Goal: Information Seeking & Learning: Check status

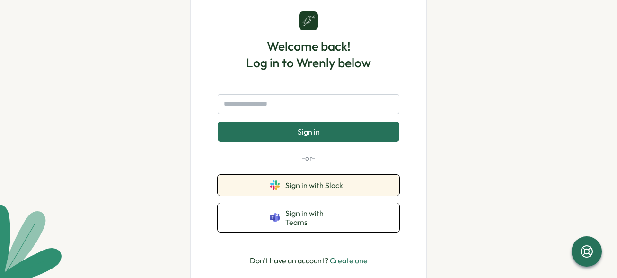
click at [340, 181] on button "Sign in with Slack" at bounding box center [309, 185] width 182 height 21
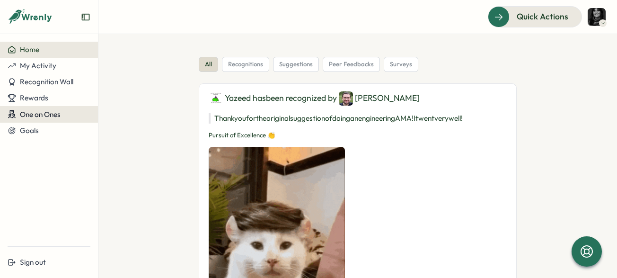
click at [30, 120] on button "One on Ones" at bounding box center [49, 114] width 98 height 17
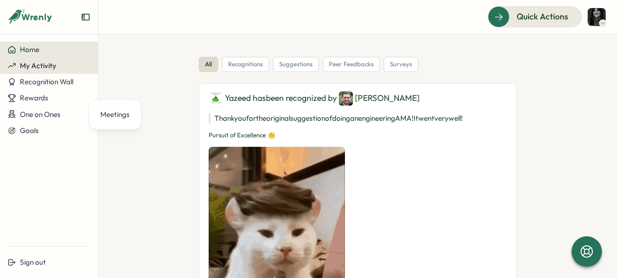
click at [36, 68] on span "My Activity" at bounding box center [38, 65] width 36 height 9
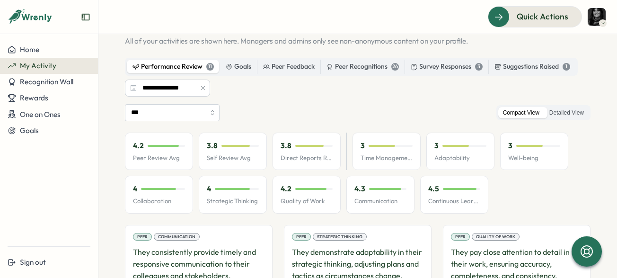
scroll to position [40, 0]
click at [248, 70] on div "Goals" at bounding box center [239, 66] width 26 height 10
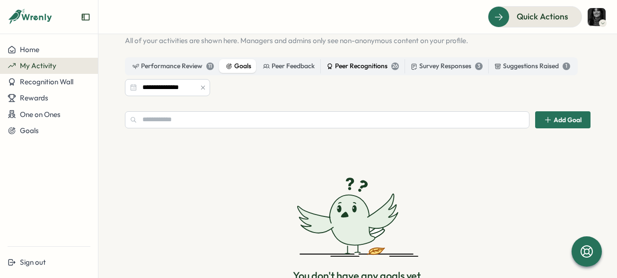
click at [345, 63] on div "Peer Recognitions 26" at bounding box center [363, 66] width 72 height 10
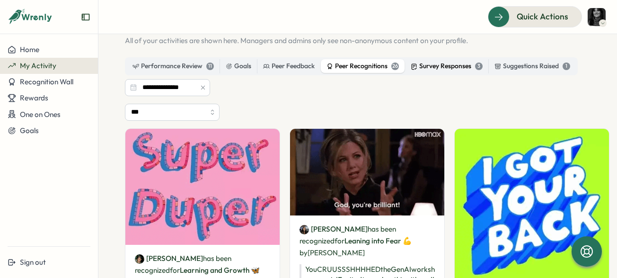
click at [452, 67] on div "Survey Responses 3" at bounding box center [447, 66] width 72 height 10
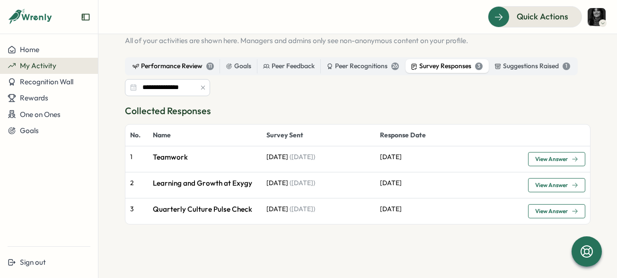
click at [186, 67] on div "Performance Review 11" at bounding box center [173, 66] width 81 height 10
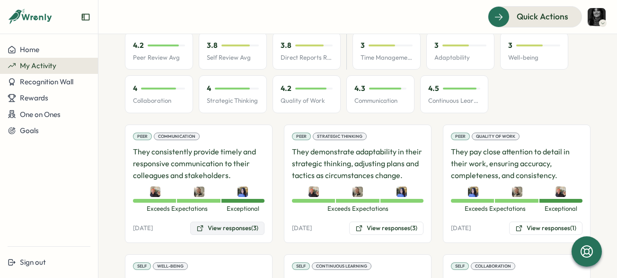
scroll to position [212, 0]
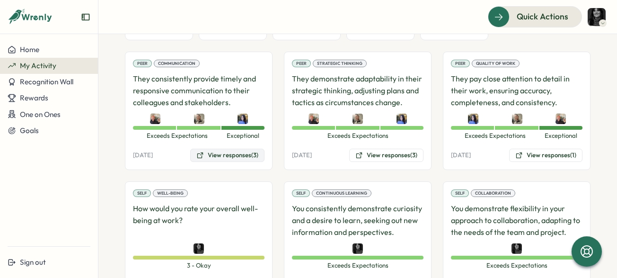
click at [230, 149] on button "View responses (3)" at bounding box center [227, 155] width 74 height 13
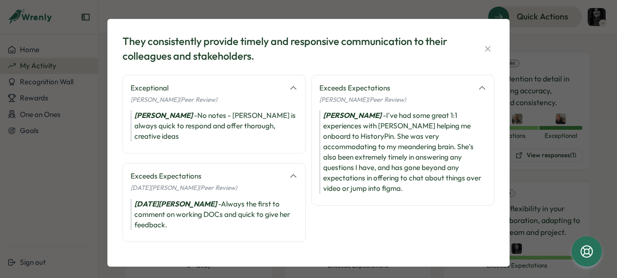
click at [343, 175] on div "[PERSON_NAME] - I've had some great 1:1 experiences with [PERSON_NAME] helping …" at bounding box center [402, 151] width 167 height 83
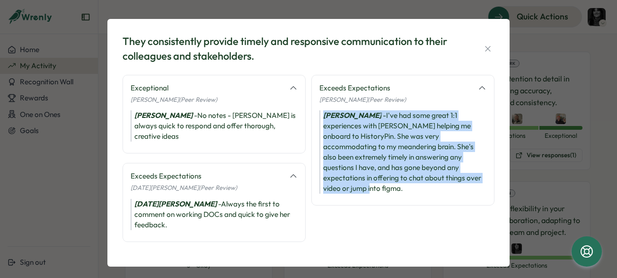
click at [343, 175] on div "[PERSON_NAME] - I've had some great 1:1 experiences with [PERSON_NAME] helping …" at bounding box center [402, 151] width 167 height 83
click at [341, 184] on div "Mark Buckner - I've had some great 1:1 experiences with Vic helping me onboard …" at bounding box center [402, 151] width 167 height 83
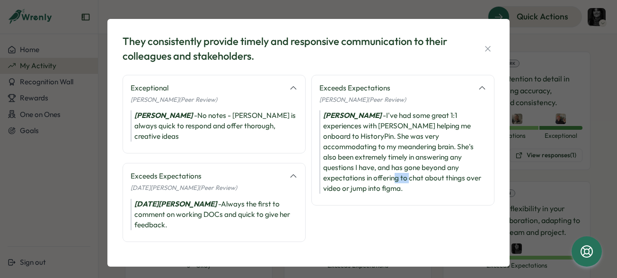
click at [341, 184] on div "Mark Buckner - I've had some great 1:1 experiences with Vic helping me onboard …" at bounding box center [402, 151] width 167 height 83
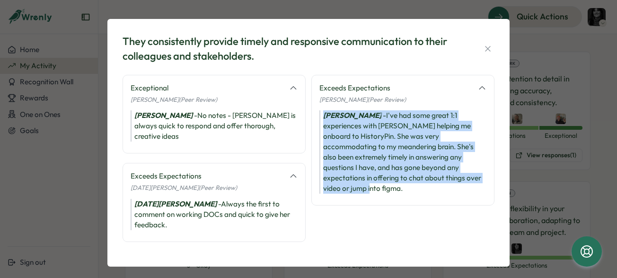
click at [341, 184] on div "Mark Buckner - I've had some great 1:1 experiences with Vic helping me onboard …" at bounding box center [402, 151] width 167 height 83
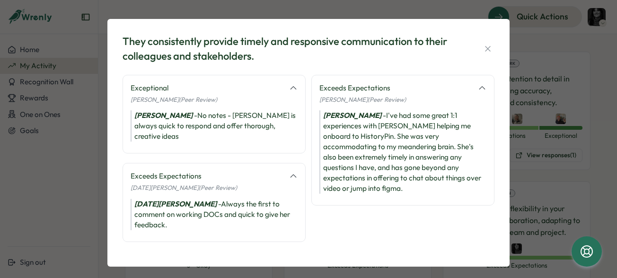
click at [79, 211] on div "They consistently provide timely and responsive communication to their colleagu…" at bounding box center [308, 139] width 617 height 278
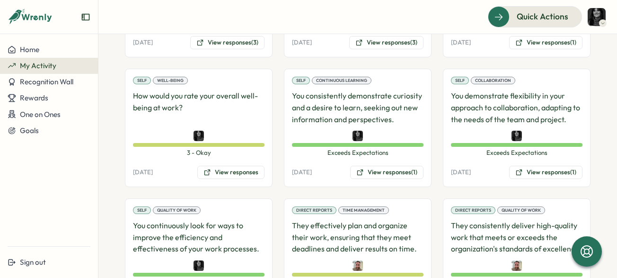
scroll to position [302, 0]
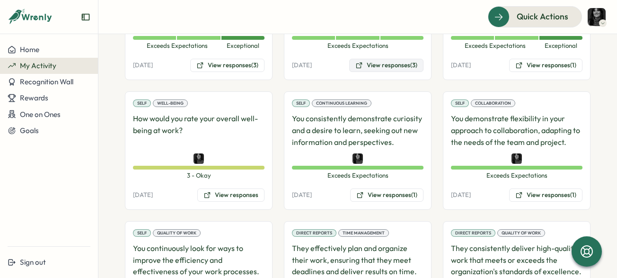
click at [368, 59] on button "View responses (3)" at bounding box center [386, 65] width 74 height 13
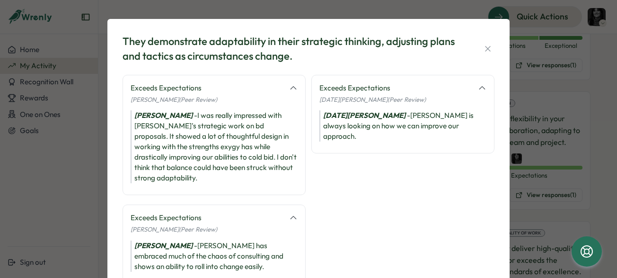
click at [361, 139] on div "Exceeds Expectations Noel Price (Peer Review) Noel Price - Vic is always lookin…" at bounding box center [402, 114] width 183 height 79
click at [254, 133] on div "Mark Buckner - I was really impressed with Vic's strategic work on bd proposals…" at bounding box center [214, 146] width 167 height 73
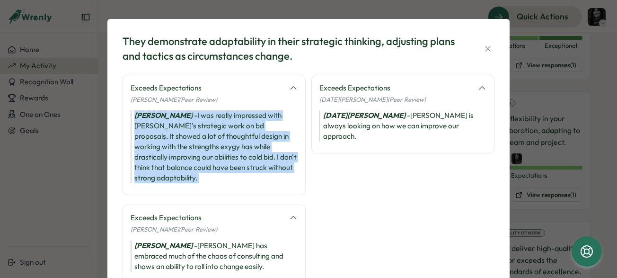
click at [254, 133] on div "Mark Buckner - I was really impressed with Vic's strategic work on bd proposals…" at bounding box center [214, 146] width 167 height 73
click at [205, 142] on div "Mark Buckner - I was really impressed with Vic's strategic work on bd proposals…" at bounding box center [214, 146] width 167 height 73
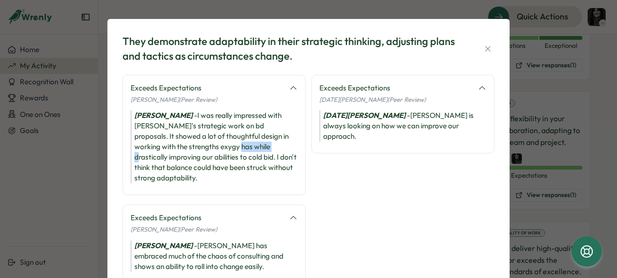
click at [205, 142] on div "Mark Buckner - I was really impressed with Vic's strategic work on bd proposals…" at bounding box center [214, 146] width 167 height 73
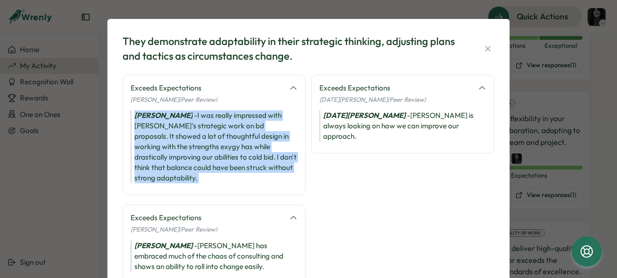
click at [205, 142] on div "Mark Buckner - I was really impressed with Vic's strategic work on bd proposals…" at bounding box center [214, 146] width 167 height 73
click at [181, 174] on div "Exceeds Expectations Mark Buckner (Peer Review) Mark Buckner - I was really imp…" at bounding box center [214, 135] width 183 height 121
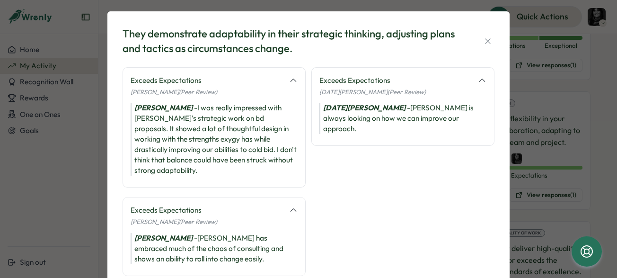
scroll to position [4, 0]
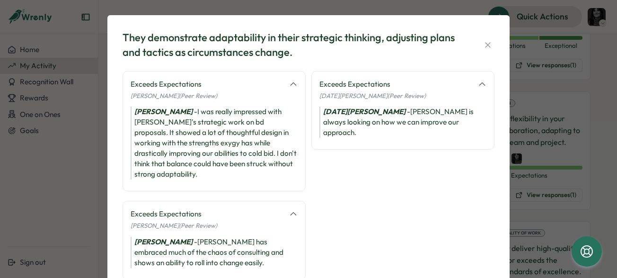
click at [539, 123] on div "They demonstrate adaptability in their strategic thinking, adjusting plans and …" at bounding box center [308, 139] width 617 height 278
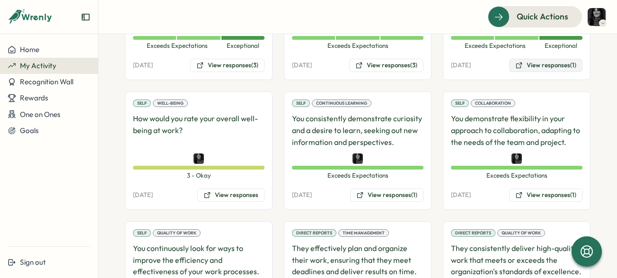
click at [530, 59] on button "View responses (1)" at bounding box center [545, 65] width 73 height 13
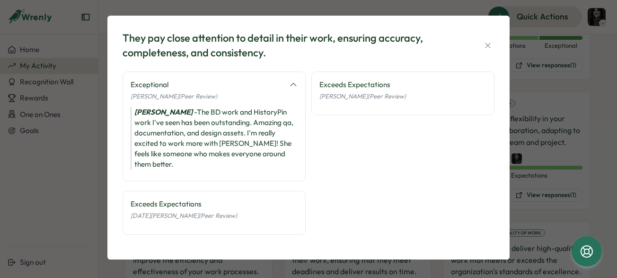
scroll to position [2, 0]
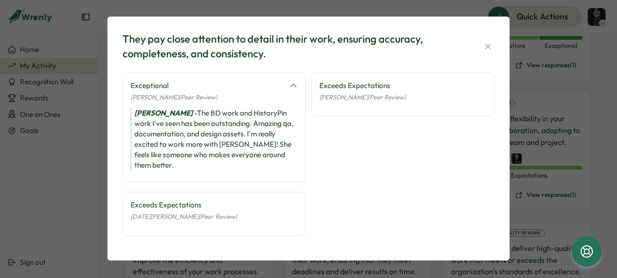
click at [160, 137] on div "Mark Buckner - The BD work and HistoryPin work I've seen has been outstanding. …" at bounding box center [214, 139] width 167 height 62
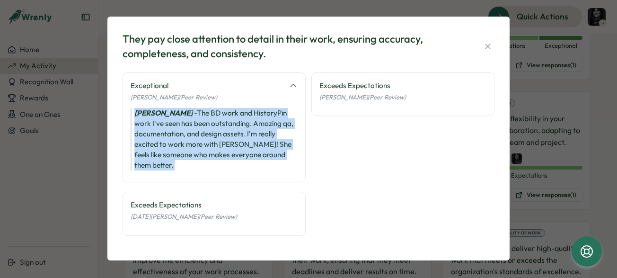
click at [160, 137] on div "Mark Buckner - The BD work and HistoryPin work I've seen has been outstanding. …" at bounding box center [214, 139] width 167 height 62
click at [151, 152] on div "Mark Buckner - The BD work and HistoryPin work I've seen has been outstanding. …" at bounding box center [214, 139] width 167 height 62
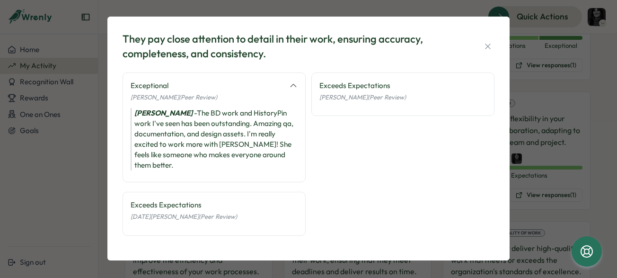
click at [158, 148] on div "Mark Buckner - The BD work and HistoryPin work I've seen has been outstanding. …" at bounding box center [214, 139] width 167 height 62
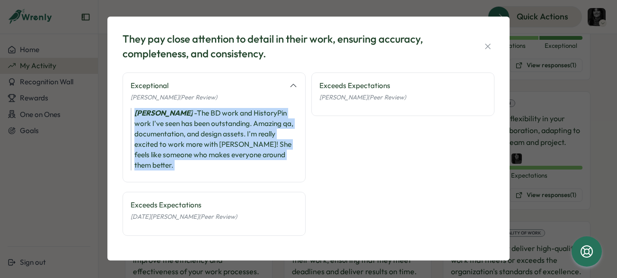
click at [158, 148] on div "Mark Buckner - The BD work and HistoryPin work I've seen has been outstanding. …" at bounding box center [214, 139] width 167 height 62
click at [148, 170] on div "Exceptional Mark Buckner (Peer Review) Mark Buckner - The BD work and HistoryPi…" at bounding box center [214, 127] width 183 height 110
click at [168, 171] on div "Exceptional Mark Buckner (Peer Review) Mark Buckner - The BD work and HistoryPi…" at bounding box center [214, 127] width 183 height 110
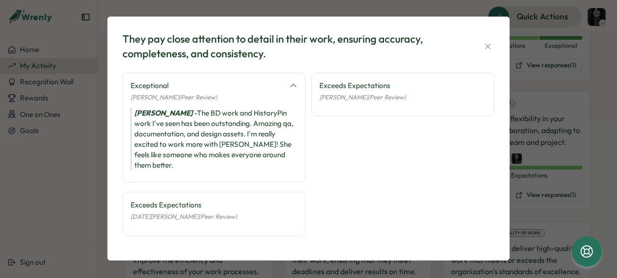
click at [168, 218] on span "Noel Price (Peer Review)" at bounding box center [184, 216] width 106 height 8
click at [149, 158] on div "Mark Buckner - The BD work and HistoryPin work I've seen has been outstanding. …" at bounding box center [214, 139] width 167 height 62
click at [93, 191] on div "They pay close attention to detail in their work, ensuring accuracy, completene…" at bounding box center [308, 139] width 617 height 278
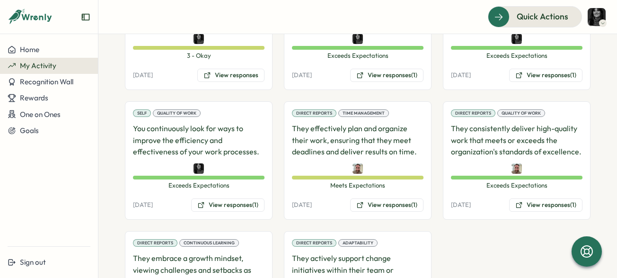
scroll to position [422, 0]
click at [358, 202] on icon at bounding box center [360, 206] width 8 height 8
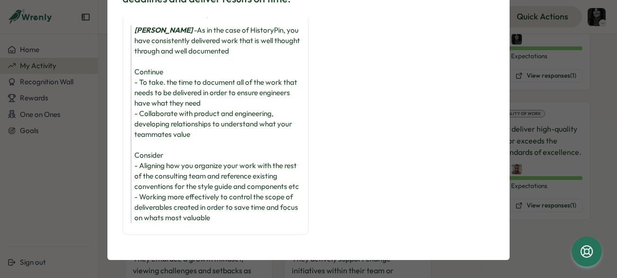
scroll to position [76, 0]
click at [175, 119] on div "Jesse James - As in the case of HistoryPin, you have consistently delivered wor…" at bounding box center [216, 124] width 170 height 198
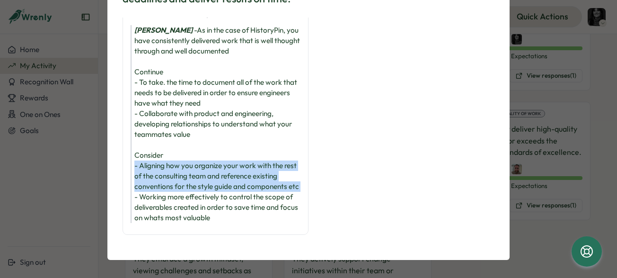
click at [175, 119] on div "Jesse James - As in the case of HistoryPin, you have consistently delivered wor…" at bounding box center [216, 124] width 170 height 198
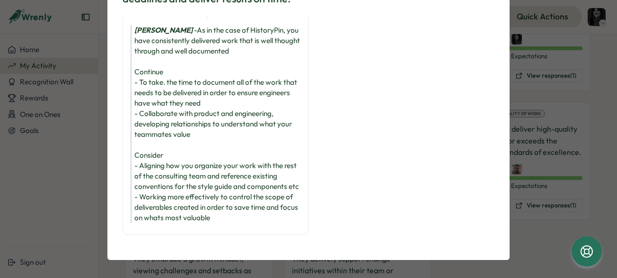
click at [162, 154] on div "Jesse James - As in the case of HistoryPin, you have consistently delivered wor…" at bounding box center [216, 124] width 170 height 198
click at [150, 181] on div "Jesse James - As in the case of HistoryPin, you have consistently delivered wor…" at bounding box center [216, 124] width 170 height 198
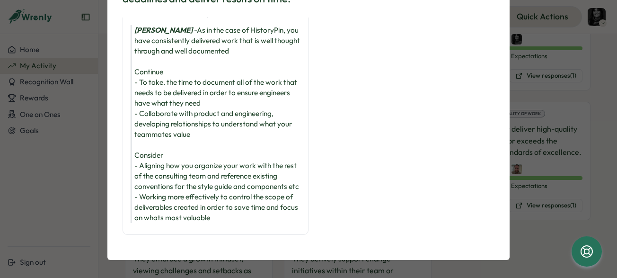
click at [68, 209] on div "They effectively plan and organize their work, ensuring that they meet deadline…" at bounding box center [308, 139] width 617 height 278
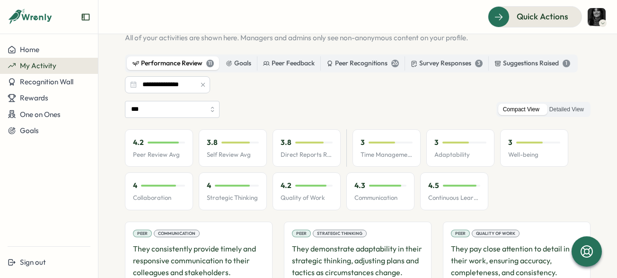
scroll to position [49, 0]
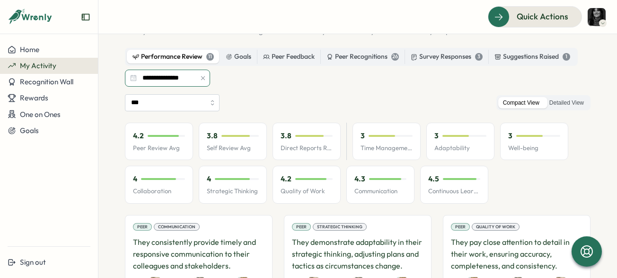
click at [180, 77] on input "**********" at bounding box center [167, 78] width 85 height 17
click at [168, 79] on input "**********" at bounding box center [167, 78] width 85 height 17
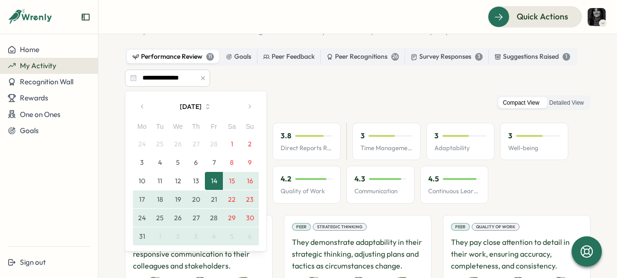
click at [248, 107] on icon "button" at bounding box center [249, 106] width 7 height 7
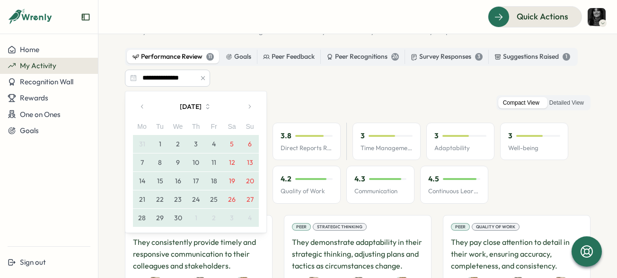
click at [248, 107] on icon "button" at bounding box center [249, 106] width 7 height 7
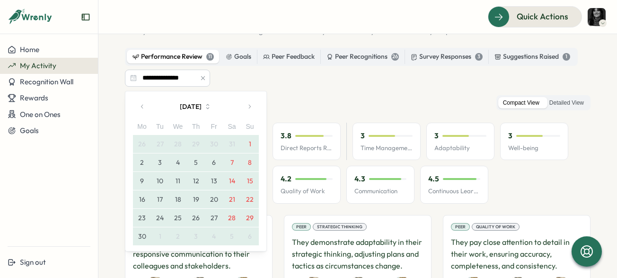
click at [248, 107] on icon "button" at bounding box center [249, 106] width 7 height 7
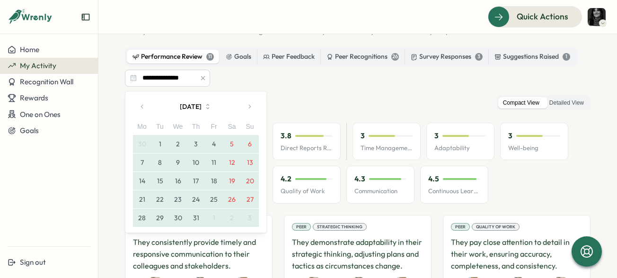
click at [248, 108] on icon "button" at bounding box center [249, 106] width 7 height 7
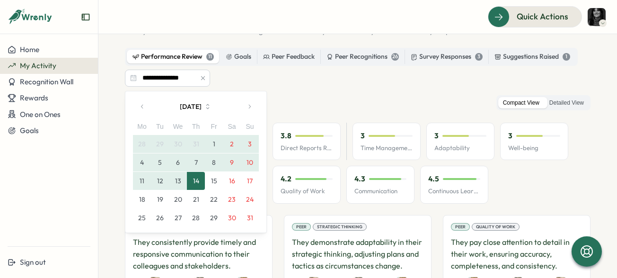
click at [213, 143] on button "1" at bounding box center [214, 144] width 18 height 18
click at [140, 110] on button "button" at bounding box center [142, 106] width 19 height 19
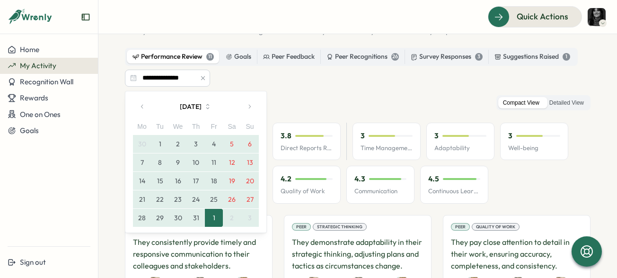
click at [156, 195] on button "22" at bounding box center [160, 199] width 18 height 18
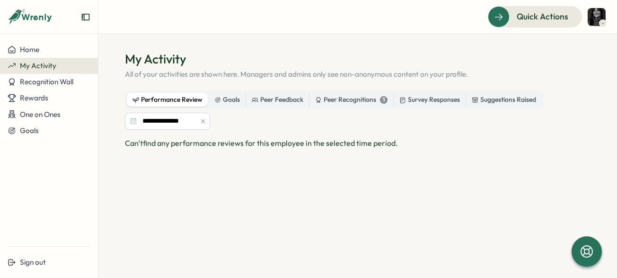
scroll to position [30, 0]
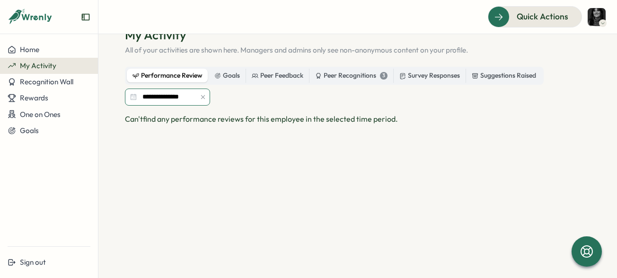
click at [169, 94] on input "**********" at bounding box center [167, 96] width 85 height 17
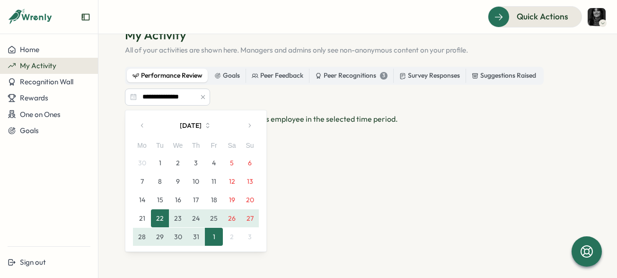
click at [245, 124] on button "button" at bounding box center [249, 125] width 19 height 19
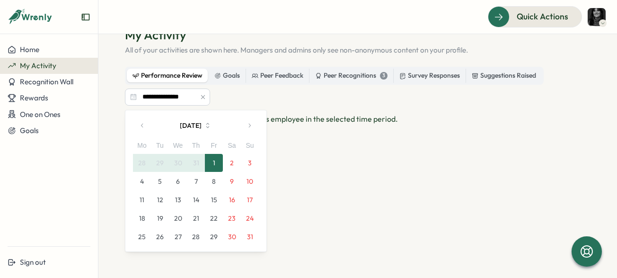
click at [219, 200] on button "15" at bounding box center [214, 200] width 18 height 18
click at [283, 120] on span "Can't find any performance reviews for this employee in the selected time perio…" at bounding box center [261, 118] width 273 height 9
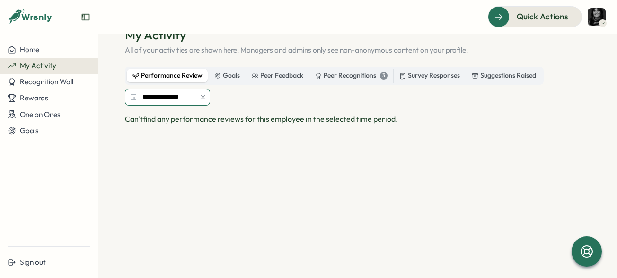
click at [162, 97] on input "**********" at bounding box center [167, 96] width 85 height 17
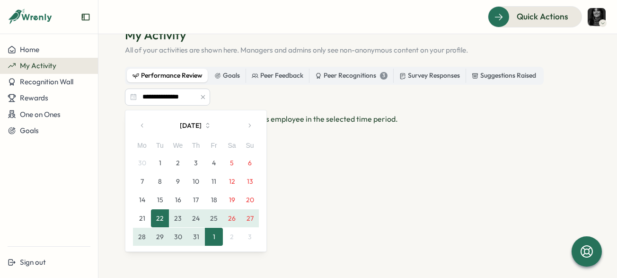
click at [144, 120] on button "button" at bounding box center [142, 125] width 19 height 19
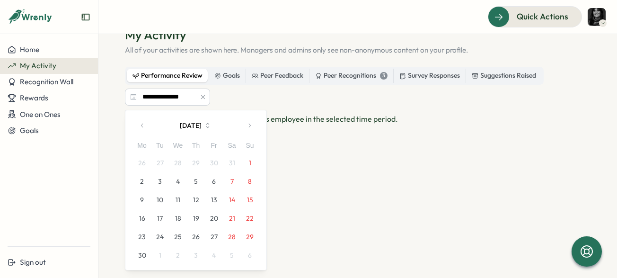
click at [159, 180] on button "3" at bounding box center [160, 181] width 18 height 18
click at [248, 132] on button "button" at bounding box center [249, 125] width 19 height 19
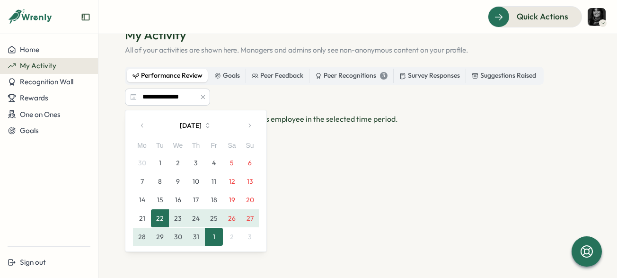
click at [248, 132] on button "button" at bounding box center [249, 125] width 19 height 19
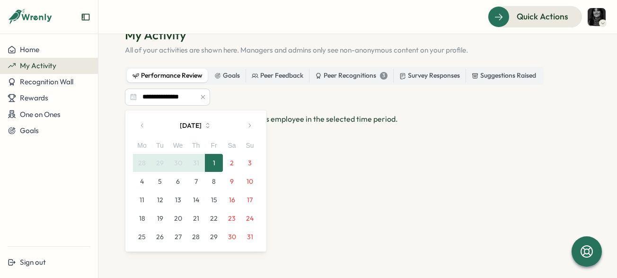
click at [213, 163] on button "1" at bounding box center [214, 163] width 18 height 18
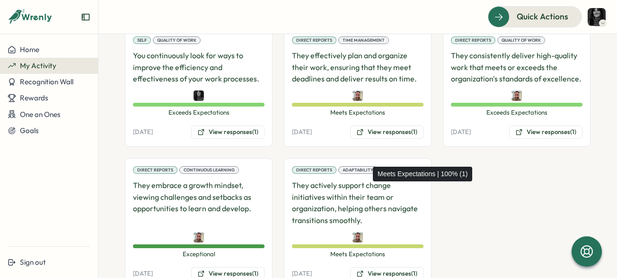
scroll to position [513, 0]
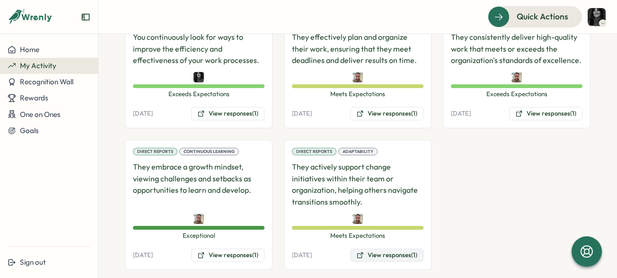
click at [368, 248] on button "View responses (1)" at bounding box center [386, 254] width 73 height 13
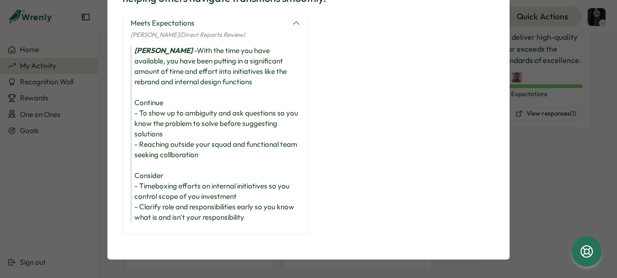
scroll to position [57, 0]
click at [160, 155] on div "Jesse James - With the time you have available, you have been putting in a sign…" at bounding box center [216, 134] width 170 height 177
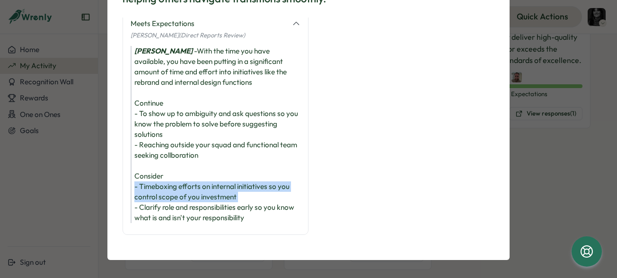
click at [160, 155] on div "Jesse James - With the time you have available, you have been putting in a sign…" at bounding box center [216, 134] width 170 height 177
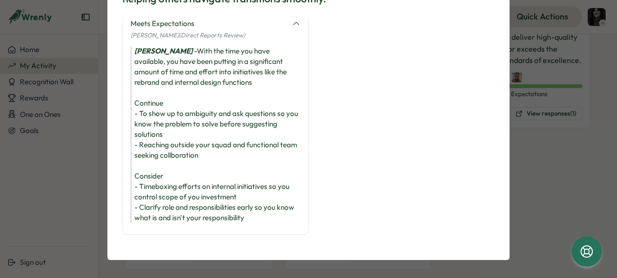
click at [134, 159] on div "Jesse James - With the time you have available, you have been putting in a sign…" at bounding box center [216, 134] width 170 height 177
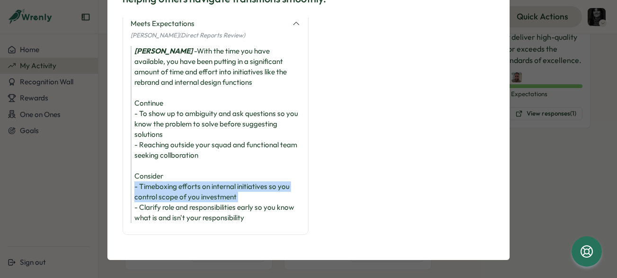
click at [134, 159] on div "Jesse James - With the time you have available, you have been putting in a sign…" at bounding box center [216, 134] width 170 height 177
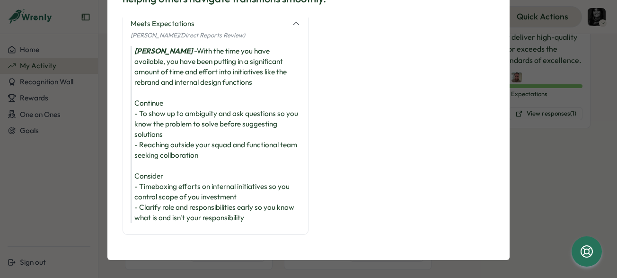
click at [159, 166] on div "Jesse James - With the time you have available, you have been putting in a sign…" at bounding box center [216, 134] width 170 height 177
click at [159, 192] on div "Jesse James - With the time you have available, you have been putting in a sign…" at bounding box center [216, 134] width 170 height 177
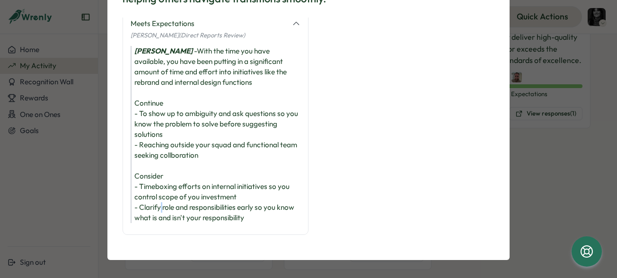
click at [159, 192] on div "Jesse James - With the time you have available, you have been putting in a sign…" at bounding box center [216, 134] width 170 height 177
click at [149, 172] on div "Jesse James - With the time you have available, you have been putting in a sign…" at bounding box center [216, 134] width 170 height 177
click at [141, 171] on div "Jesse James - With the time you have available, you have been putting in a sign…" at bounding box center [216, 134] width 170 height 177
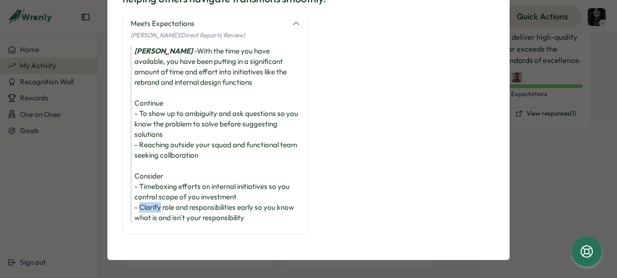
click at [141, 171] on div "Jesse James - With the time you have available, you have been putting in a sign…" at bounding box center [216, 134] width 170 height 177
click at [150, 148] on div "Jesse James - With the time you have available, you have been putting in a sign…" at bounding box center [216, 134] width 170 height 177
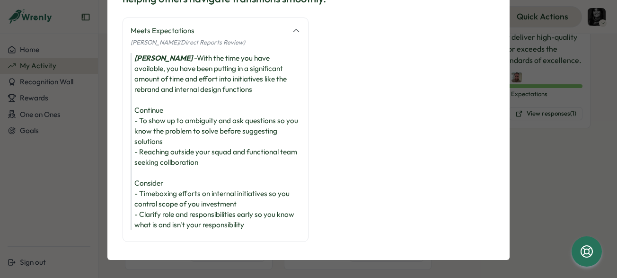
scroll to position [0, 0]
click at [150, 148] on div "Jesse James - With the time you have available, you have been putting in a sign…" at bounding box center [216, 141] width 170 height 177
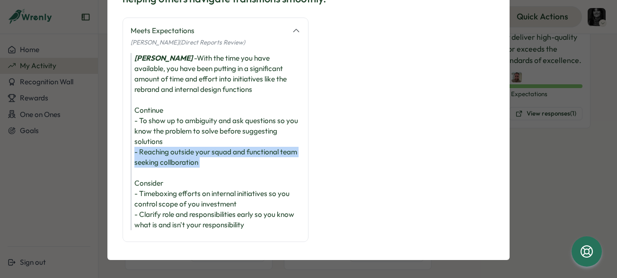
click at [150, 148] on div "Jesse James - With the time you have available, you have been putting in a sign…" at bounding box center [216, 141] width 170 height 177
click at [150, 163] on div "Jesse James - With the time you have available, you have been putting in a sign…" at bounding box center [216, 141] width 170 height 177
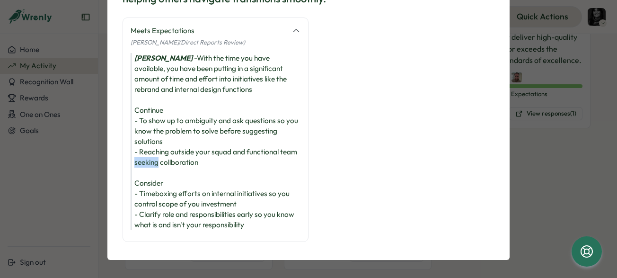
click at [150, 163] on div "Jesse James - With the time you have available, you have been putting in a sign…" at bounding box center [216, 141] width 170 height 177
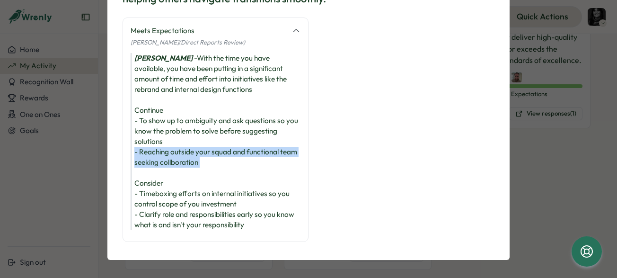
click at [150, 163] on div "Jesse James - With the time you have available, you have been putting in a sign…" at bounding box center [216, 141] width 170 height 177
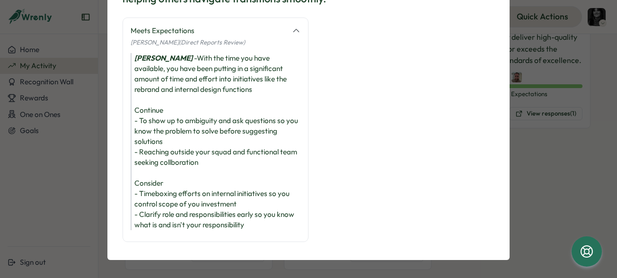
click at [149, 133] on div "Jesse James - With the time you have available, you have been putting in a sign…" at bounding box center [216, 141] width 170 height 177
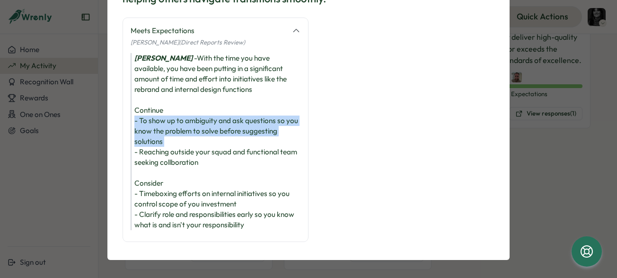
click at [149, 133] on div "Jesse James - With the time you have available, you have been putting in a sign…" at bounding box center [216, 141] width 170 height 177
click at [158, 136] on div "Jesse James - With the time you have available, you have been putting in a sign…" at bounding box center [216, 141] width 170 height 177
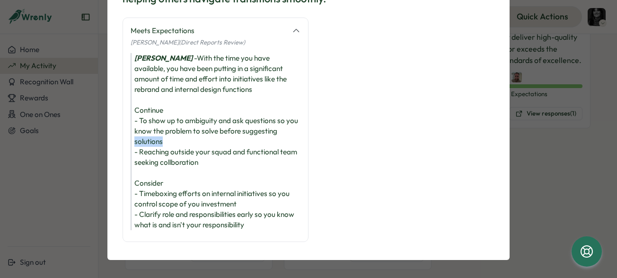
click at [158, 136] on div "Jesse James - With the time you have available, you have been putting in a sign…" at bounding box center [216, 141] width 170 height 177
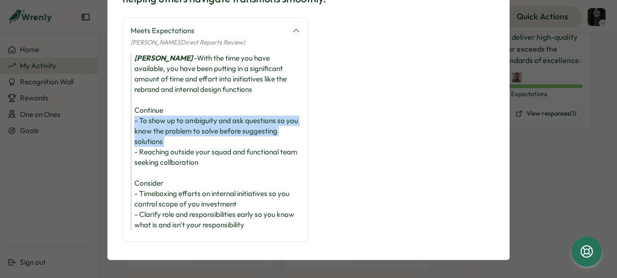
click at [158, 136] on div "Jesse James - With the time you have available, you have been putting in a sign…" at bounding box center [216, 141] width 170 height 177
click at [144, 124] on div "Jesse James - With the time you have available, you have been putting in a sign…" at bounding box center [216, 141] width 170 height 177
click at [158, 138] on div "Jesse James - With the time you have available, you have been putting in a sign…" at bounding box center [216, 141] width 170 height 177
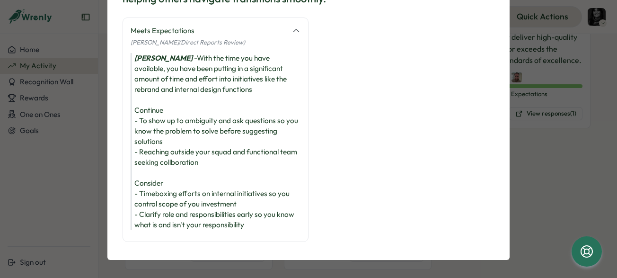
click at [160, 165] on div "Jesse James - With the time you have available, you have been putting in a sign…" at bounding box center [216, 141] width 170 height 177
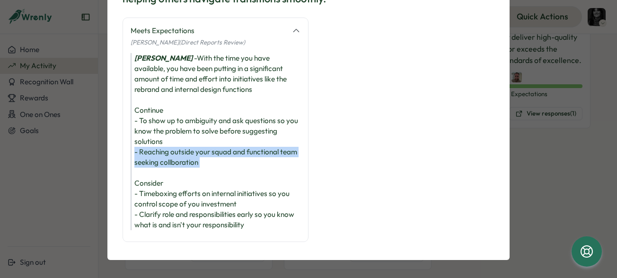
click at [160, 165] on div "Jesse James - With the time you have available, you have been putting in a sign…" at bounding box center [216, 141] width 170 height 177
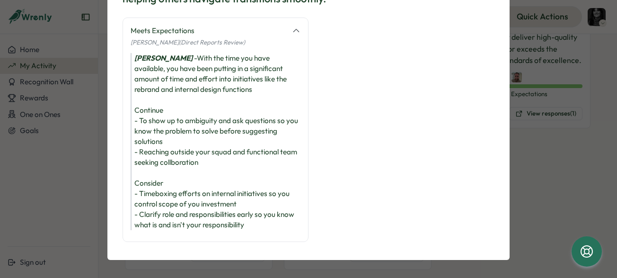
click at [160, 147] on div "Jesse James - With the time you have available, you have been putting in a sign…" at bounding box center [216, 141] width 170 height 177
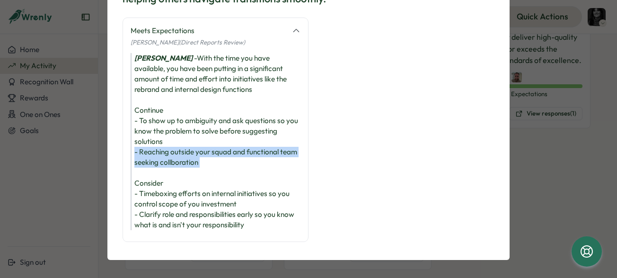
click at [160, 147] on div "Jesse James - With the time you have available, you have been putting in a sign…" at bounding box center [216, 141] width 170 height 177
drag, startPoint x: 82, startPoint y: 193, endPoint x: 154, endPoint y: 162, distance: 78.0
click at [154, 162] on div "They actively support change initiatives within their team or organization, hel…" at bounding box center [308, 139] width 617 height 278
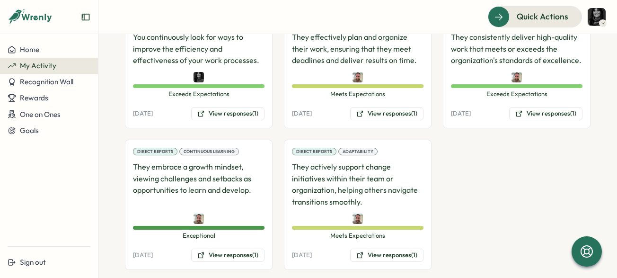
click at [154, 162] on p "They embrace a growth mindset, viewing challenges and setbacks as opportunities…" at bounding box center [199, 184] width 132 height 47
click at [365, 248] on button "View responses (1)" at bounding box center [386, 254] width 73 height 13
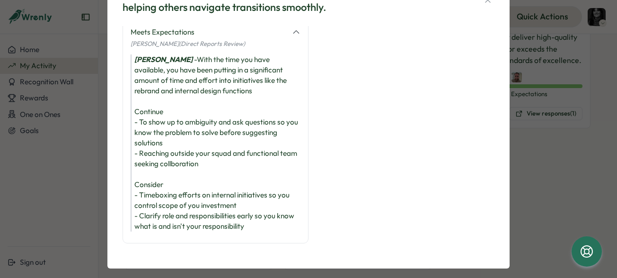
scroll to position [42, 0]
click at [84, 206] on div "They actively support change initiatives within their team or organization, hel…" at bounding box center [308, 139] width 617 height 278
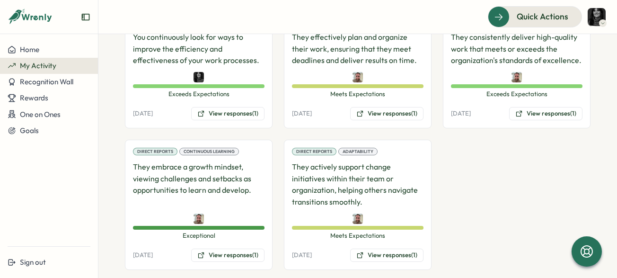
click at [207, 239] on div "Direct Reports Continuous Learning They embrace a growth mindset, viewing chall…" at bounding box center [199, 205] width 148 height 130
click at [217, 248] on button "View responses (1)" at bounding box center [227, 254] width 73 height 13
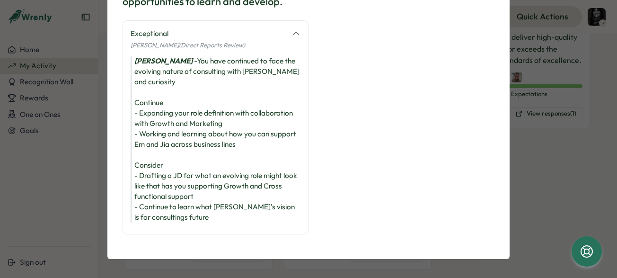
scroll to position [28, 0]
click at [142, 89] on div "Jesse James - You have continued to face the evolving nature of consulting with…" at bounding box center [216, 139] width 170 height 167
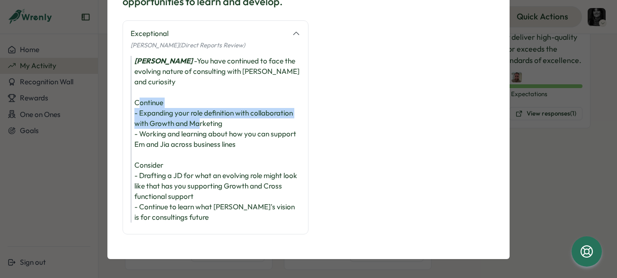
click at [142, 89] on div "Jesse James - You have continued to face the evolving nature of consulting with…" at bounding box center [216, 139] width 170 height 167
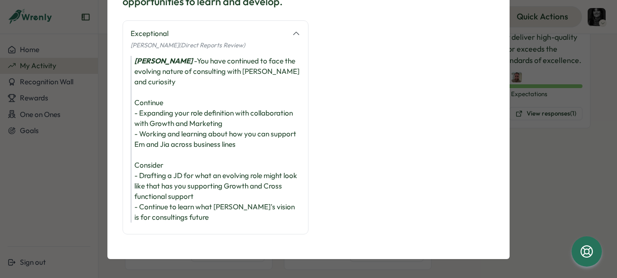
click at [142, 100] on div "Jesse James - You have continued to face the evolving nature of consulting with…" at bounding box center [216, 139] width 170 height 167
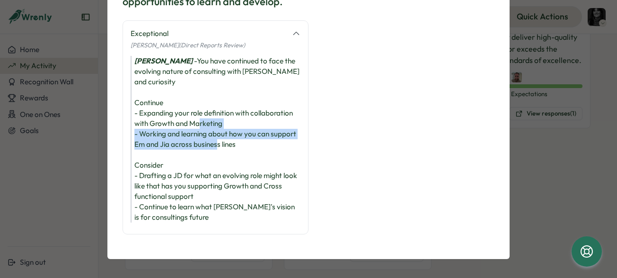
click at [142, 100] on div "Jesse James - You have continued to face the evolving nature of consulting with…" at bounding box center [216, 139] width 170 height 167
click at [142, 112] on div "Jesse James - You have continued to face the evolving nature of consulting with…" at bounding box center [216, 139] width 170 height 167
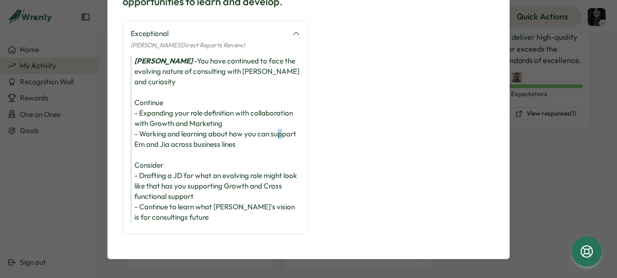
click at [142, 112] on div "Jesse James - You have continued to face the evolving nature of consulting with…" at bounding box center [216, 139] width 170 height 167
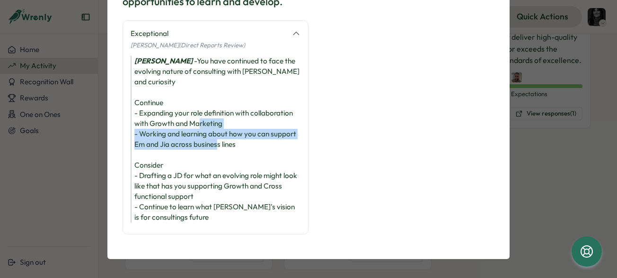
click at [142, 112] on div "Jesse James - You have continued to face the evolving nature of consulting with…" at bounding box center [216, 139] width 170 height 167
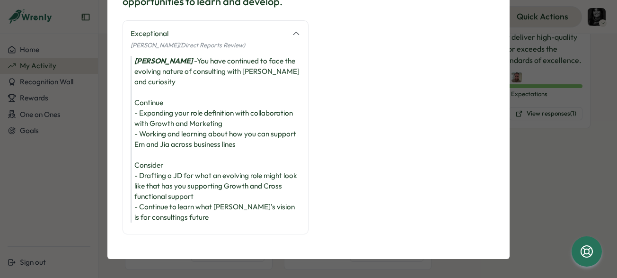
click at [161, 88] on div "Jesse James - You have continued to face the evolving nature of consulting with…" at bounding box center [216, 139] width 170 height 167
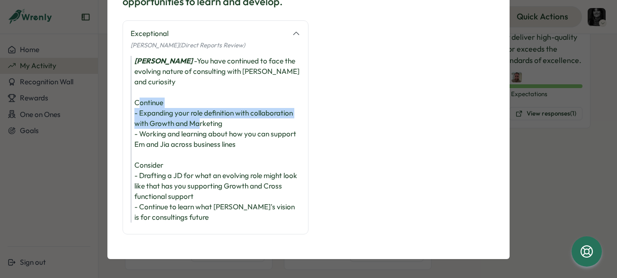
click at [161, 88] on div "Jesse James - You have continued to face the evolving nature of consulting with…" at bounding box center [216, 139] width 170 height 167
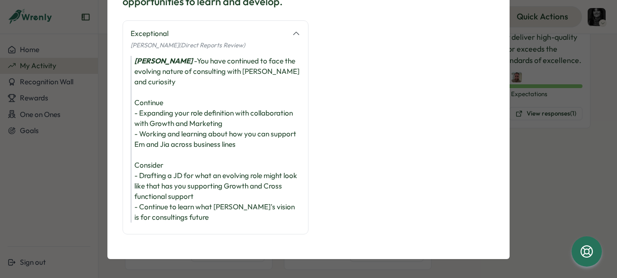
click at [161, 126] on div "Jesse James - You have continued to face the evolving nature of consulting with…" at bounding box center [216, 139] width 170 height 167
click at [160, 164] on div "Jesse James - You have continued to face the evolving nature of consulting with…" at bounding box center [216, 139] width 170 height 167
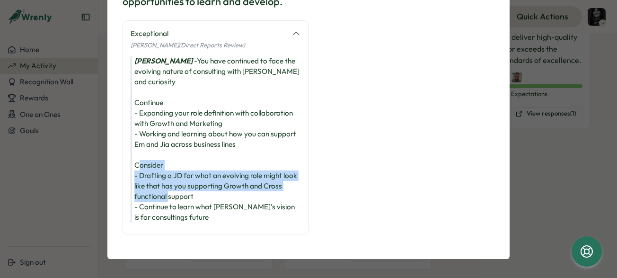
click at [160, 164] on div "Jesse James - You have continued to face the evolving nature of consulting with…" at bounding box center [216, 139] width 170 height 167
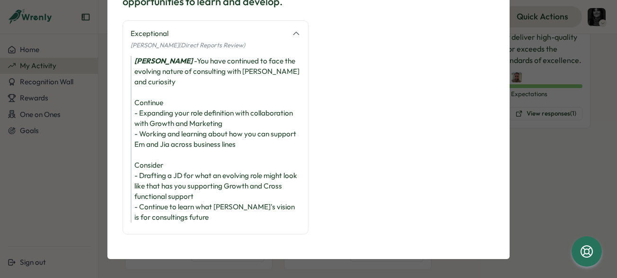
click at [158, 194] on div "Jesse James - You have continued to face the evolving nature of consulting with…" at bounding box center [216, 139] width 170 height 167
click at [156, 183] on div "Jesse James - You have continued to face the evolving nature of consulting with…" at bounding box center [216, 139] width 170 height 167
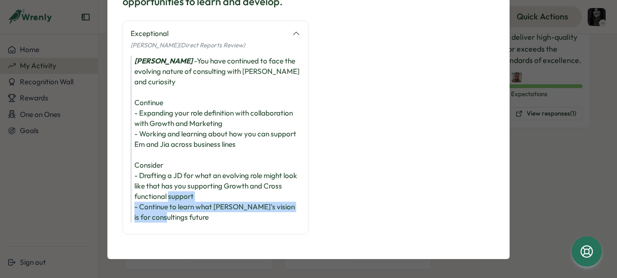
click at [156, 183] on div "Jesse James - You have continued to face the evolving nature of consulting with…" at bounding box center [216, 139] width 170 height 167
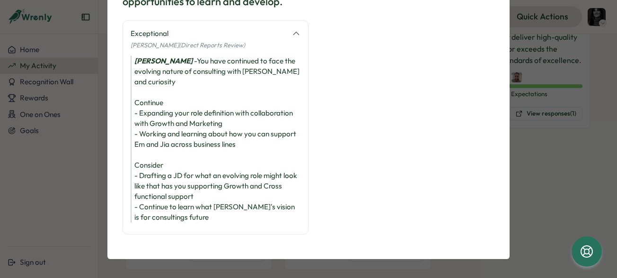
click at [169, 167] on div "Jesse James - You have continued to face the evolving nature of consulting with…" at bounding box center [216, 139] width 170 height 167
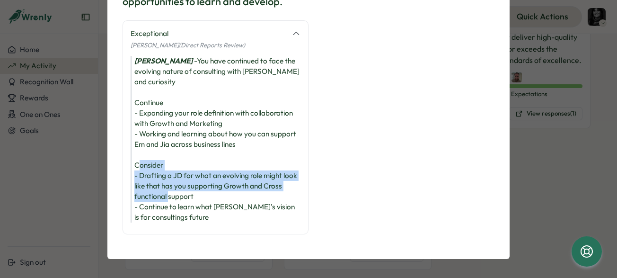
click at [169, 167] on div "Jesse James - You have continued to face the evolving nature of consulting with…" at bounding box center [216, 139] width 170 height 167
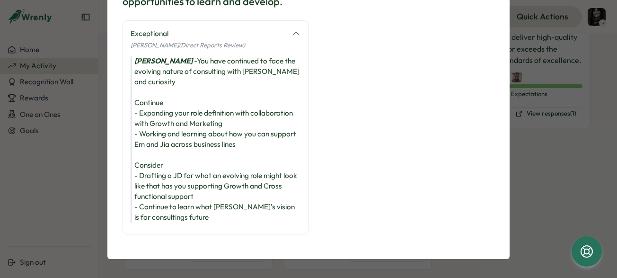
click at [168, 182] on div "Jesse James - You have continued to face the evolving nature of consulting with…" at bounding box center [216, 139] width 170 height 167
click at [78, 166] on div "They embrace a growth mindset, viewing challenges and setbacks as opportunities…" at bounding box center [308, 139] width 617 height 278
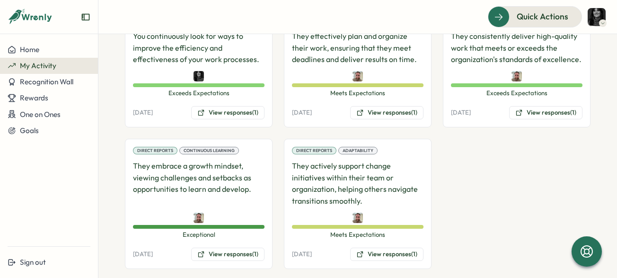
scroll to position [489, 0]
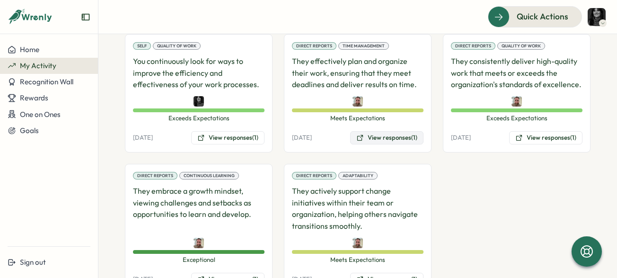
click at [363, 131] on button "View responses (1)" at bounding box center [386, 137] width 73 height 13
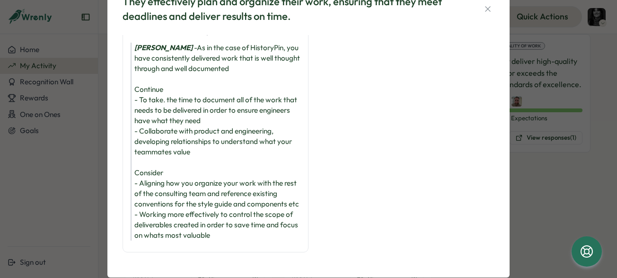
scroll to position [52, 0]
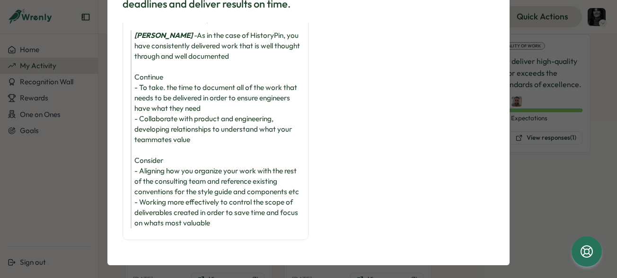
click at [169, 87] on div "Jesse James - As in the case of HistoryPin, you have consistently delivered wor…" at bounding box center [216, 129] width 170 height 198
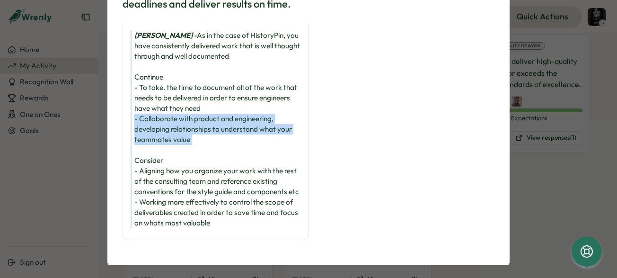
click at [169, 87] on div "Jesse James - As in the case of HistoryPin, you have consistently delivered wor…" at bounding box center [216, 129] width 170 height 198
click at [164, 102] on div "Jesse James - As in the case of HistoryPin, you have consistently delivered wor…" at bounding box center [216, 129] width 170 height 198
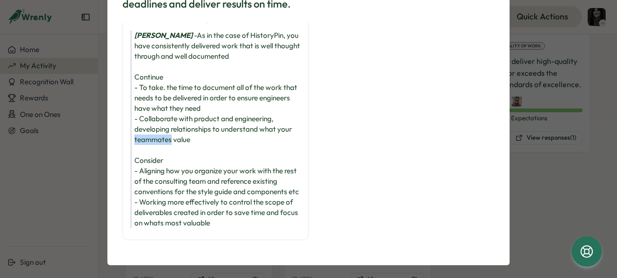
click at [164, 102] on div "Jesse James - As in the case of HistoryPin, you have consistently delivered wor…" at bounding box center [216, 129] width 170 height 198
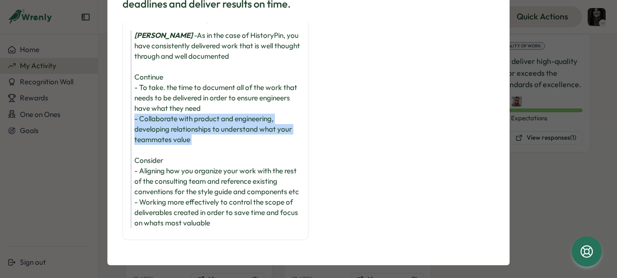
click at [164, 102] on div "Jesse James - As in the case of HistoryPin, you have consistently delivered wor…" at bounding box center [216, 129] width 170 height 198
click at [177, 79] on div "Jesse James - As in the case of HistoryPin, you have consistently delivered wor…" at bounding box center [216, 129] width 170 height 198
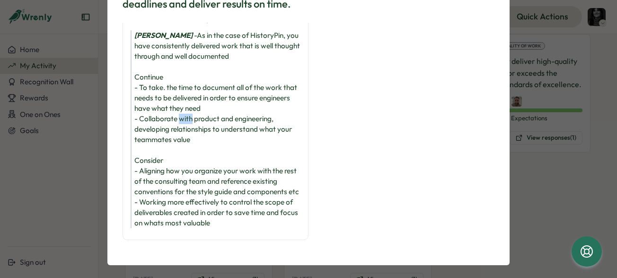
click at [177, 79] on div "Jesse James - As in the case of HistoryPin, you have consistently delivered wor…" at bounding box center [216, 129] width 170 height 198
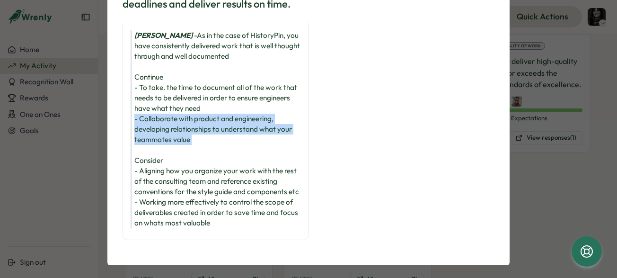
click at [177, 79] on div "Jesse James - As in the case of HistoryPin, you have consistently delivered wor…" at bounding box center [216, 129] width 170 height 198
click at [174, 98] on div "Jesse James - As in the case of HistoryPin, you have consistently delivered wor…" at bounding box center [216, 129] width 170 height 198
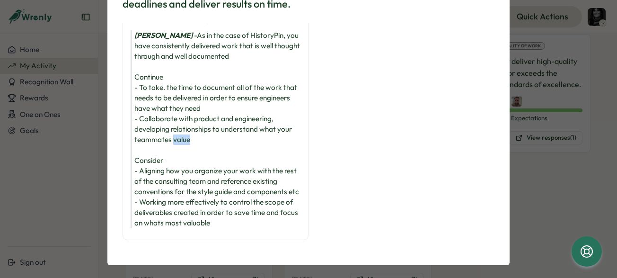
click at [174, 98] on div "Jesse James - As in the case of HistoryPin, you have consistently delivered wor…" at bounding box center [216, 129] width 170 height 198
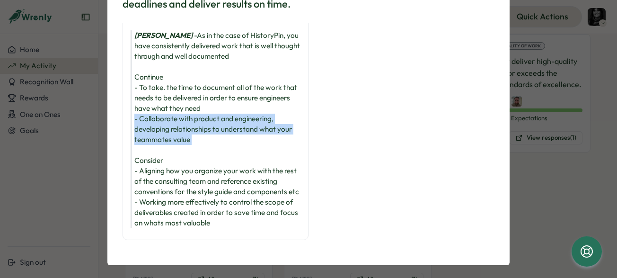
click at [174, 98] on div "Jesse James - As in the case of HistoryPin, you have consistently delivered wor…" at bounding box center [216, 129] width 170 height 198
click at [159, 102] on div "Jesse James - As in the case of HistoryPin, you have consistently delivered wor…" at bounding box center [216, 129] width 170 height 198
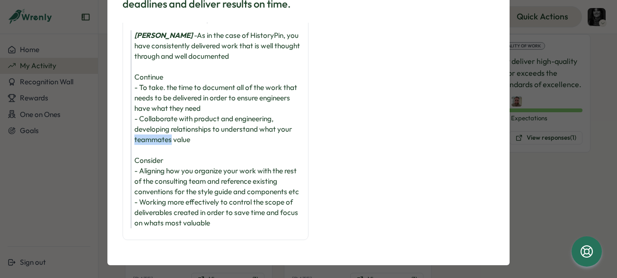
click at [159, 102] on div "Jesse James - As in the case of HistoryPin, you have consistently delivered wor…" at bounding box center [216, 129] width 170 height 198
click at [159, 147] on div "Jesse James - As in the case of HistoryPin, you have consistently delivered wor…" at bounding box center [216, 129] width 170 height 198
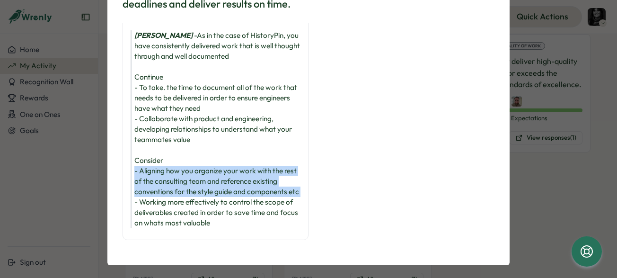
click at [159, 147] on div "Jesse James - As in the case of HistoryPin, you have consistently delivered wor…" at bounding box center [216, 129] width 170 height 198
click at [148, 153] on div "Jesse James - As in the case of HistoryPin, you have consistently delivered wor…" at bounding box center [216, 129] width 170 height 198
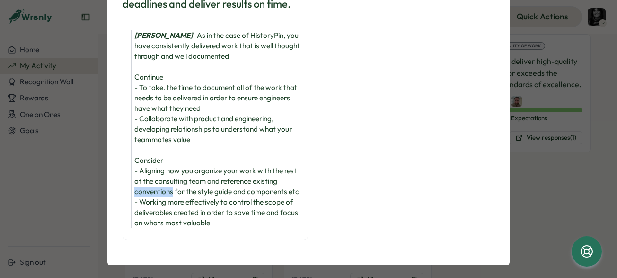
click at [148, 153] on div "Jesse James - As in the case of HistoryPin, you have consistently delivered wor…" at bounding box center [216, 129] width 170 height 198
click at [148, 149] on div "Jesse James - As in the case of HistoryPin, you have consistently delivered wor…" at bounding box center [216, 129] width 170 height 198
click at [140, 146] on div "Jesse James - As in the case of HistoryPin, you have consistently delivered wor…" at bounding box center [216, 129] width 170 height 198
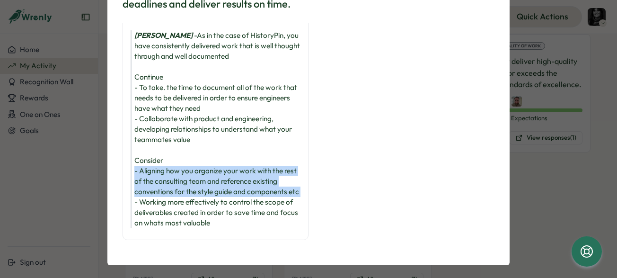
click at [140, 146] on div "Jesse James - As in the case of HistoryPin, you have consistently delivered wor…" at bounding box center [216, 129] width 170 height 198
click at [138, 142] on div "Jesse James - As in the case of HistoryPin, you have consistently delivered wor…" at bounding box center [216, 129] width 170 height 198
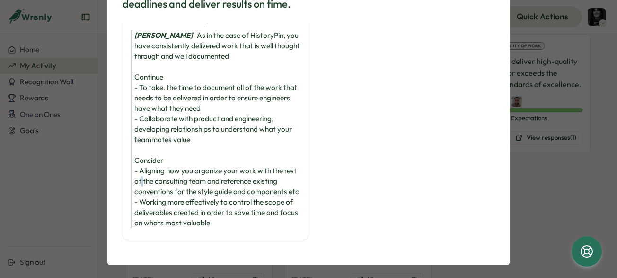
click at [138, 142] on div "Jesse James - As in the case of HistoryPin, you have consistently delivered wor…" at bounding box center [216, 129] width 170 height 198
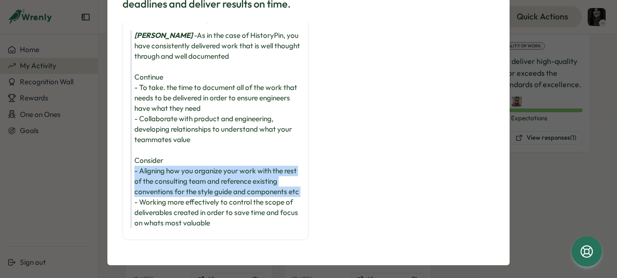
click at [138, 142] on div "Jesse James - As in the case of HistoryPin, you have consistently delivered wor…" at bounding box center [216, 129] width 170 height 198
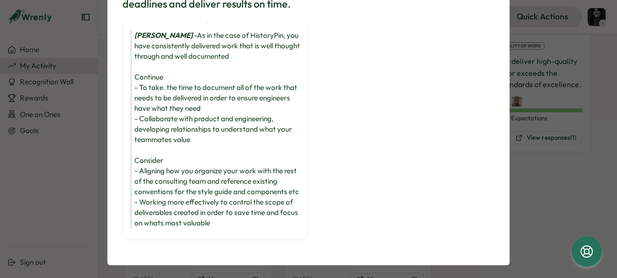
click at [152, 142] on div "Jesse James - As in the case of HistoryPin, you have consistently delivered wor…" at bounding box center [216, 129] width 170 height 198
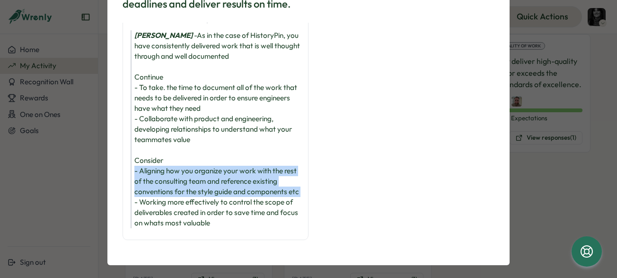
click at [152, 142] on div "Jesse James - As in the case of HistoryPin, you have consistently delivered wor…" at bounding box center [216, 129] width 170 height 198
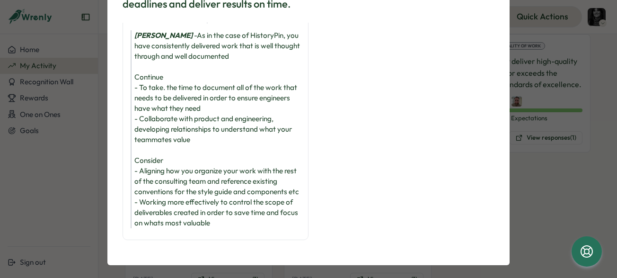
click at [152, 179] on div "Jesse James - As in the case of HistoryPin, you have consistently delivered wor…" at bounding box center [216, 129] width 170 height 198
click at [152, 149] on div "Jesse James - As in the case of HistoryPin, you have consistently delivered wor…" at bounding box center [216, 129] width 170 height 198
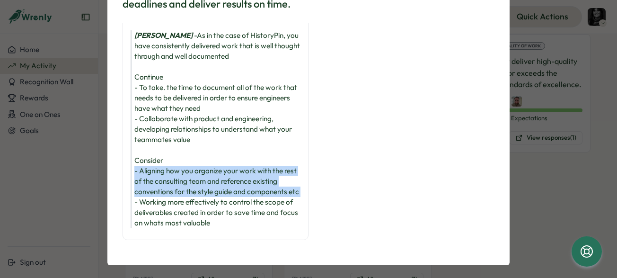
click at [152, 149] on div "Jesse James - As in the case of HistoryPin, you have consistently delivered wor…" at bounding box center [216, 129] width 170 height 198
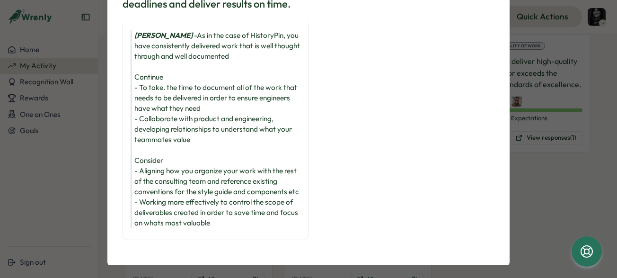
click at [152, 183] on div "Jesse James - As in the case of HistoryPin, you have consistently delivered wor…" at bounding box center [216, 129] width 170 height 198
click at [152, 150] on div "Jesse James - As in the case of HistoryPin, you have consistently delivered wor…" at bounding box center [216, 129] width 170 height 198
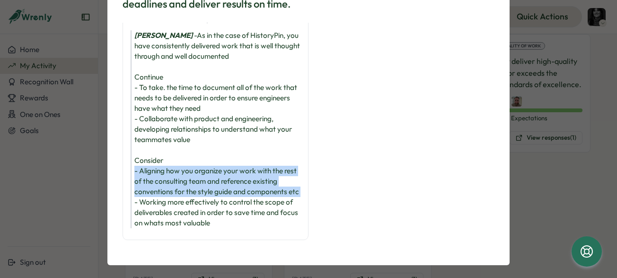
click at [152, 150] on div "Jesse James - As in the case of HistoryPin, you have consistently delivered wor…" at bounding box center [216, 129] width 170 height 198
click at [141, 155] on div "Jesse James - As in the case of HistoryPin, you have consistently delivered wor…" at bounding box center [216, 129] width 170 height 198
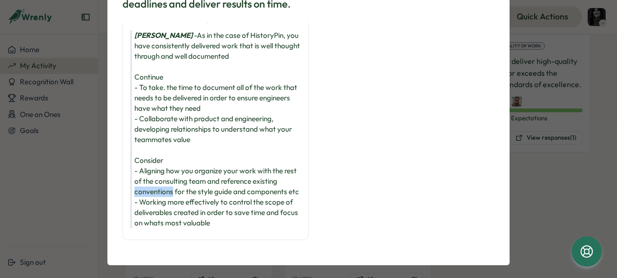
click at [141, 155] on div "Jesse James - As in the case of HistoryPin, you have consistently delivered wor…" at bounding box center [216, 129] width 170 height 198
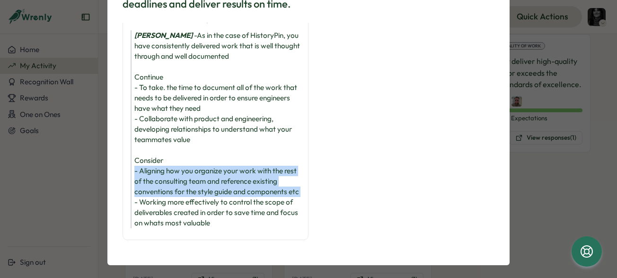
click at [141, 155] on div "Jesse James - As in the case of HistoryPin, you have consistently delivered wor…" at bounding box center [216, 129] width 170 height 198
click at [168, 160] on div "Jesse James - As in the case of HistoryPin, you have consistently delivered wor…" at bounding box center [216, 129] width 170 height 198
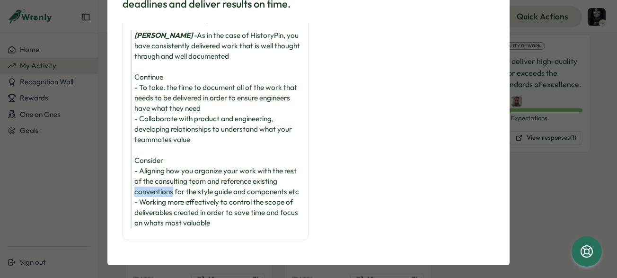
click at [168, 160] on div "Jesse James - As in the case of HistoryPin, you have consistently delivered wor…" at bounding box center [216, 129] width 170 height 198
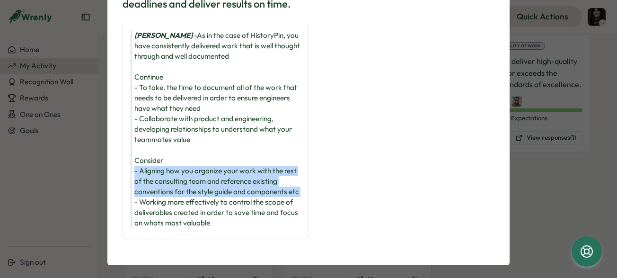
click at [168, 160] on div "Jesse James - As in the case of HistoryPin, you have consistently delivered wor…" at bounding box center [216, 129] width 170 height 198
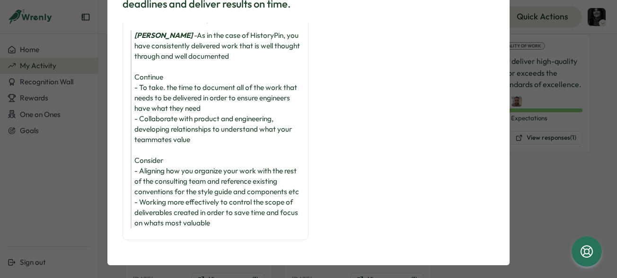
click at [168, 182] on div "Jesse James - As in the case of HistoryPin, you have consistently delivered wor…" at bounding box center [216, 129] width 170 height 198
click at [170, 177] on div "Jesse James - As in the case of HistoryPin, you have consistently delivered wor…" at bounding box center [216, 129] width 170 height 198
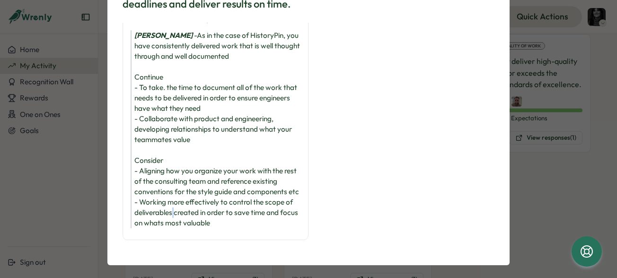
click at [170, 177] on div "Jesse James - As in the case of HistoryPin, you have consistently delivered wor…" at bounding box center [216, 129] width 170 height 198
click at [161, 182] on div "Jesse James - As in the case of HistoryPin, you have consistently delivered wor…" at bounding box center [216, 129] width 170 height 198
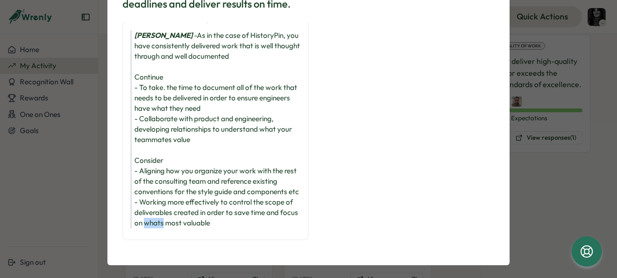
click at [167, 189] on div "Jesse James - As in the case of HistoryPin, you have consistently delivered wor…" at bounding box center [216, 129] width 170 height 198
click at [165, 184] on div "Jesse James - As in the case of HistoryPin, you have consistently delivered wor…" at bounding box center [216, 129] width 170 height 198
click at [152, 185] on div "Jesse James - As in the case of HistoryPin, you have consistently delivered wor…" at bounding box center [216, 129] width 170 height 198
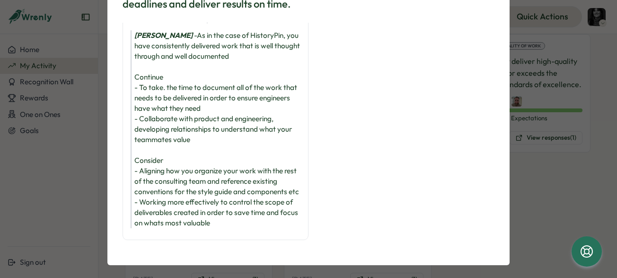
click at [88, 197] on div "They effectively plan and organize their work, ensuring that they meet deadline…" at bounding box center [308, 139] width 617 height 278
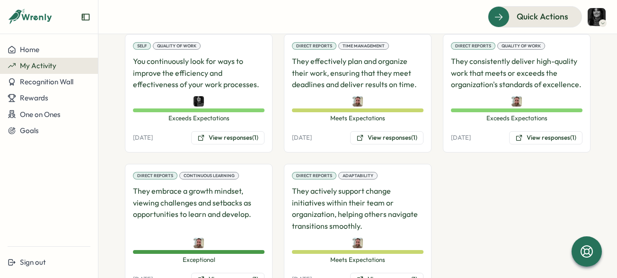
scroll to position [461, 0]
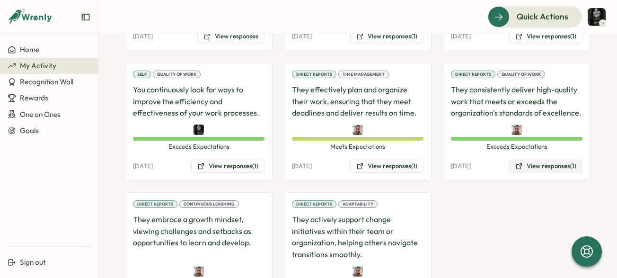
click at [536, 165] on button "View responses (1)" at bounding box center [545, 165] width 73 height 13
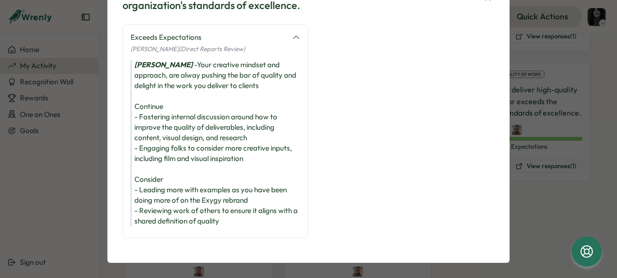
scroll to position [49, 0]
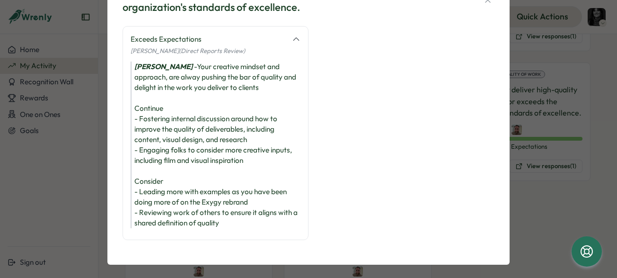
click at [184, 172] on div "Jesse James - Your creative mindset and approach, are alway pushing the bar of …" at bounding box center [216, 145] width 170 height 167
click at [181, 155] on div "Jesse James - Your creative mindset and approach, are alway pushing the bar of …" at bounding box center [216, 145] width 170 height 167
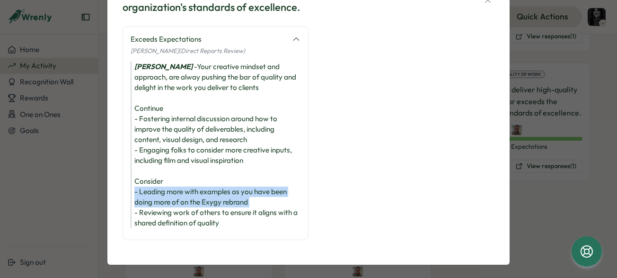
click at [181, 155] on div "Jesse James - Your creative mindset and approach, are alway pushing the bar of …" at bounding box center [216, 145] width 170 height 167
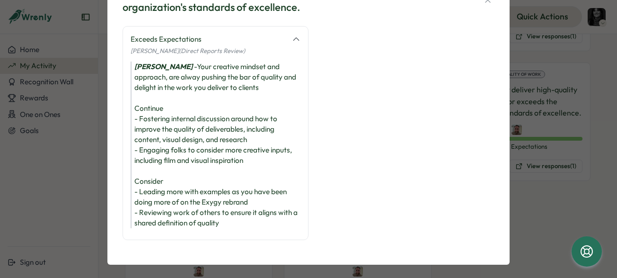
click at [174, 179] on div "Jesse James - Your creative mindset and approach, are alway pushing the bar of …" at bounding box center [216, 145] width 170 height 167
click at [190, 159] on div "Jesse James - Your creative mindset and approach, are alway pushing the bar of …" at bounding box center [216, 145] width 170 height 167
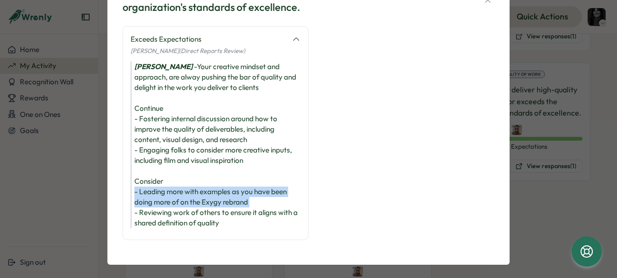
click at [190, 159] on div "Jesse James - Your creative mindset and approach, are alway pushing the bar of …" at bounding box center [216, 145] width 170 height 167
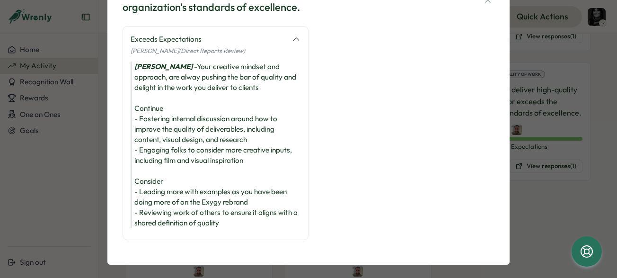
click at [186, 176] on div "Jesse James - Your creative mindset and approach, are alway pushing the bar of …" at bounding box center [216, 145] width 170 height 167
click at [186, 163] on div "Jesse James - Your creative mindset and approach, are alway pushing the bar of …" at bounding box center [216, 145] width 170 height 167
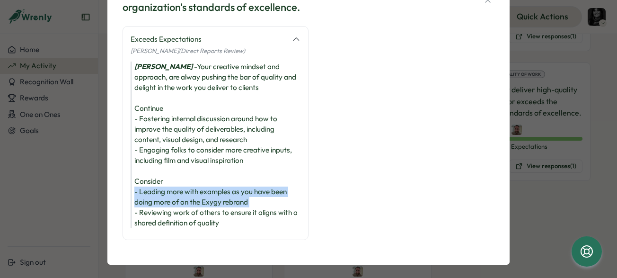
click at [186, 163] on div "Jesse James - Your creative mindset and approach, are alway pushing the bar of …" at bounding box center [216, 145] width 170 height 167
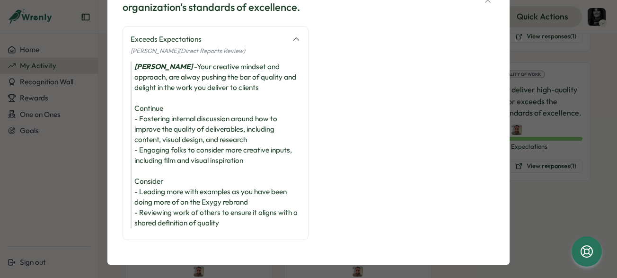
click at [188, 62] on div "Jesse James - Your creative mindset and approach, are alway pushing the bar of …" at bounding box center [216, 145] width 170 height 167
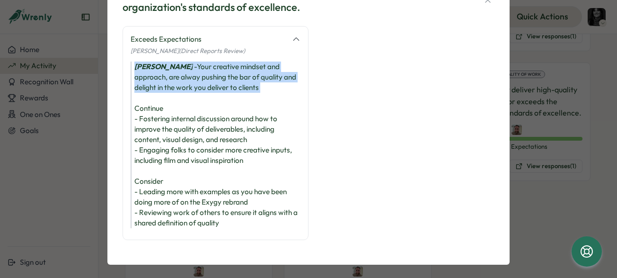
click at [188, 62] on div "Jesse James - Your creative mindset and approach, are alway pushing the bar of …" at bounding box center [216, 145] width 170 height 167
click at [188, 73] on div "Jesse James - Your creative mindset and approach, are alway pushing the bar of …" at bounding box center [216, 145] width 170 height 167
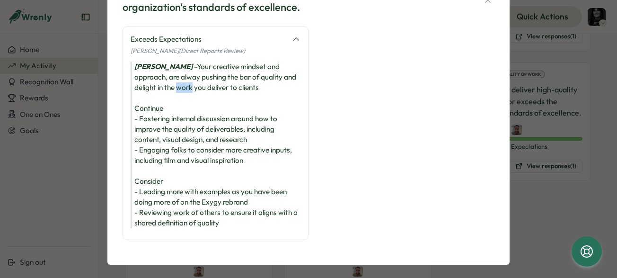
click at [188, 73] on div "Jesse James - Your creative mindset and approach, are alway pushing the bar of …" at bounding box center [216, 145] width 170 height 167
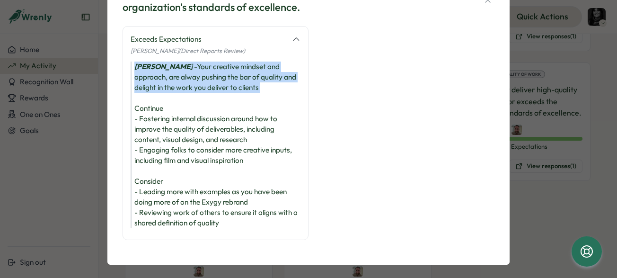
click at [188, 73] on div "Jesse James - Your creative mindset and approach, are alway pushing the bar of …" at bounding box center [216, 145] width 170 height 167
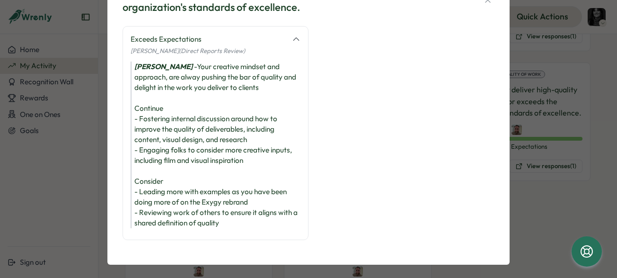
click at [176, 121] on div "Jesse James - Your creative mindset and approach, are alway pushing the bar of …" at bounding box center [216, 145] width 170 height 167
click at [156, 180] on div "Jesse James - Your creative mindset and approach, are alway pushing the bar of …" at bounding box center [216, 145] width 170 height 167
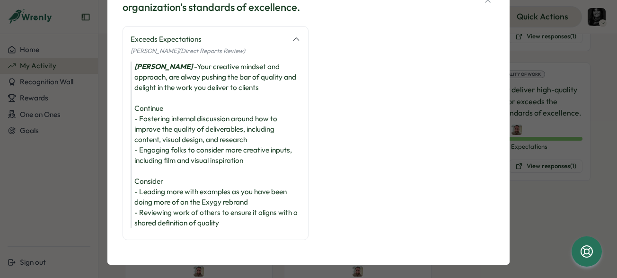
click at [162, 146] on div "Jesse James - Your creative mindset and approach, are alway pushing the bar of …" at bounding box center [216, 145] width 170 height 167
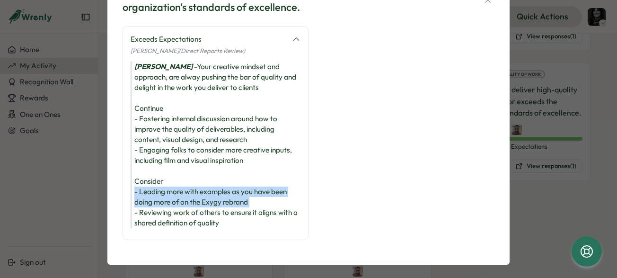
click at [162, 146] on div "Jesse James - Your creative mindset and approach, are alway pushing the bar of …" at bounding box center [216, 145] width 170 height 167
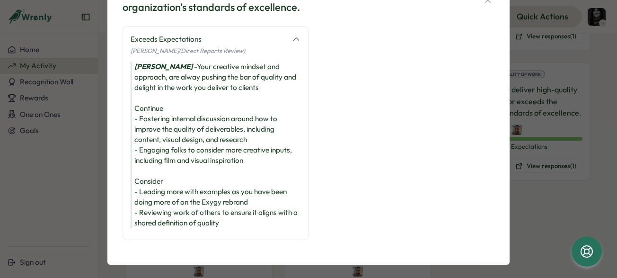
click at [167, 120] on div "Jesse James - Your creative mindset and approach, are alway pushing the bar of …" at bounding box center [216, 145] width 170 height 167
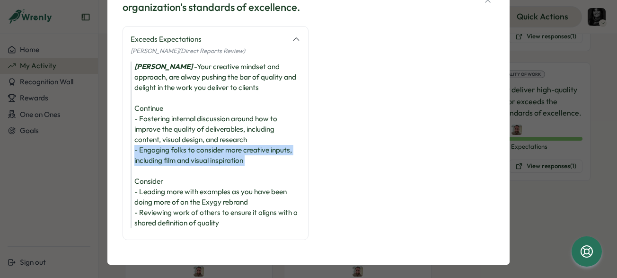
click at [167, 120] on div "Jesse James - Your creative mindset and approach, are alway pushing the bar of …" at bounding box center [216, 145] width 170 height 167
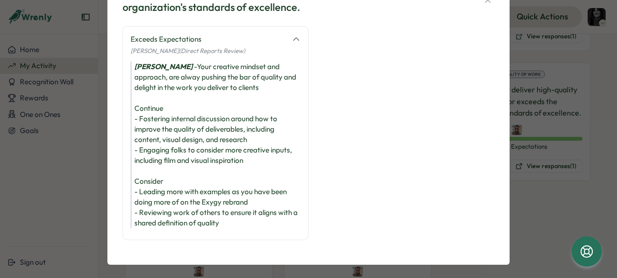
click at [166, 168] on div "Jesse James - Your creative mindset and approach, are alway pushing the bar of …" at bounding box center [216, 145] width 170 height 167
click at [165, 185] on div "Jesse James - Your creative mindset and approach, are alway pushing the bar of …" at bounding box center [216, 145] width 170 height 167
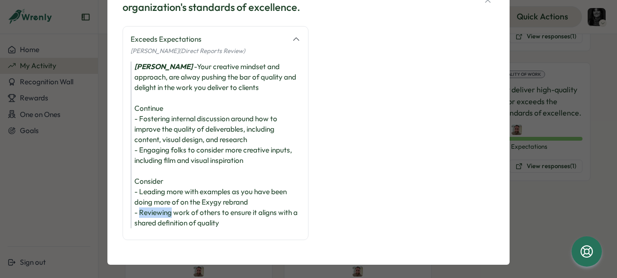
click at [165, 185] on div "Jesse James - Your creative mindset and approach, are alway pushing the bar of …" at bounding box center [216, 145] width 170 height 167
click at [159, 177] on div "Jesse James - Your creative mindset and approach, are alway pushing the bar of …" at bounding box center [216, 145] width 170 height 167
click at [148, 176] on div "Jesse James - Your creative mindset and approach, are alway pushing the bar of …" at bounding box center [216, 145] width 170 height 167
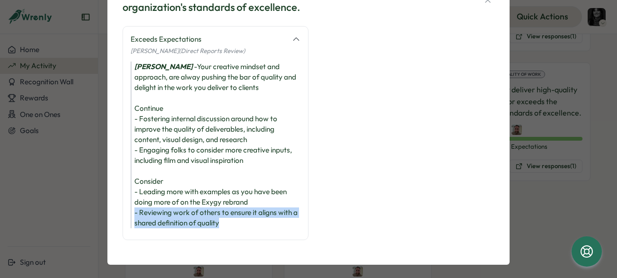
drag, startPoint x: 132, startPoint y: 173, endPoint x: 253, endPoint y: 177, distance: 121.2
click at [253, 177] on div "Jesse James - Your creative mindset and approach, are alway pushing the bar of …" at bounding box center [216, 145] width 170 height 167
drag, startPoint x: 225, startPoint y: 180, endPoint x: 128, endPoint y: 154, distance: 100.4
click at [127, 158] on div "Exceeds Expectations Jesse James (Direct Reports Review) Jesse James - Your cre…" at bounding box center [216, 133] width 186 height 214
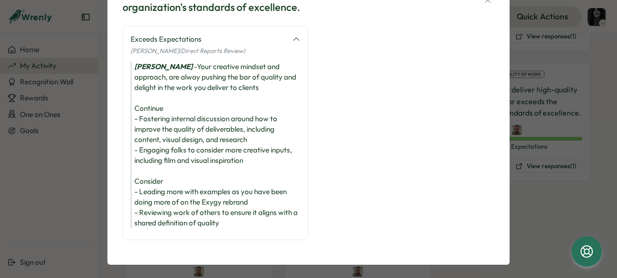
click at [86, 172] on div "They consistently deliver high-quality work that meets or exceeds the organizat…" at bounding box center [308, 139] width 617 height 278
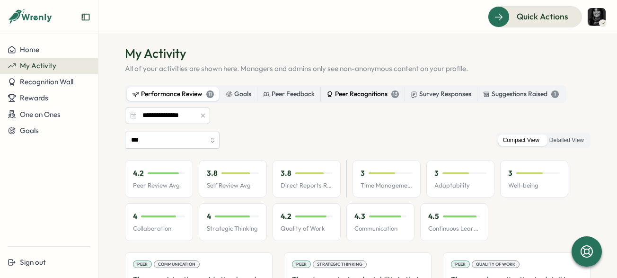
scroll to position [119, 0]
